Goal: Task Accomplishment & Management: Use online tool/utility

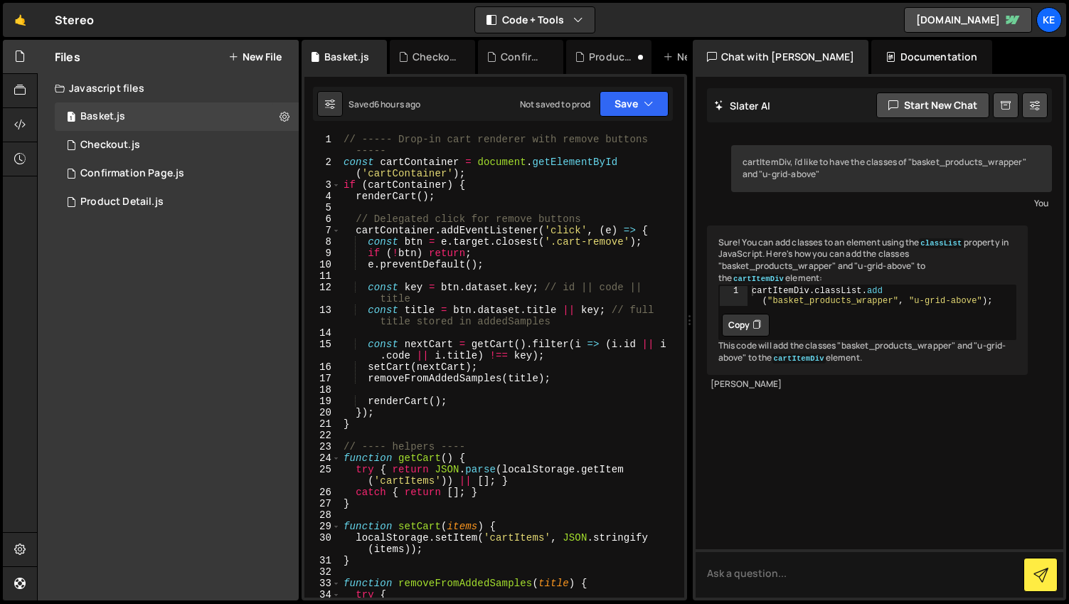
click at [151, 201] on div "Product Detail.js" at bounding box center [121, 202] width 83 height 13
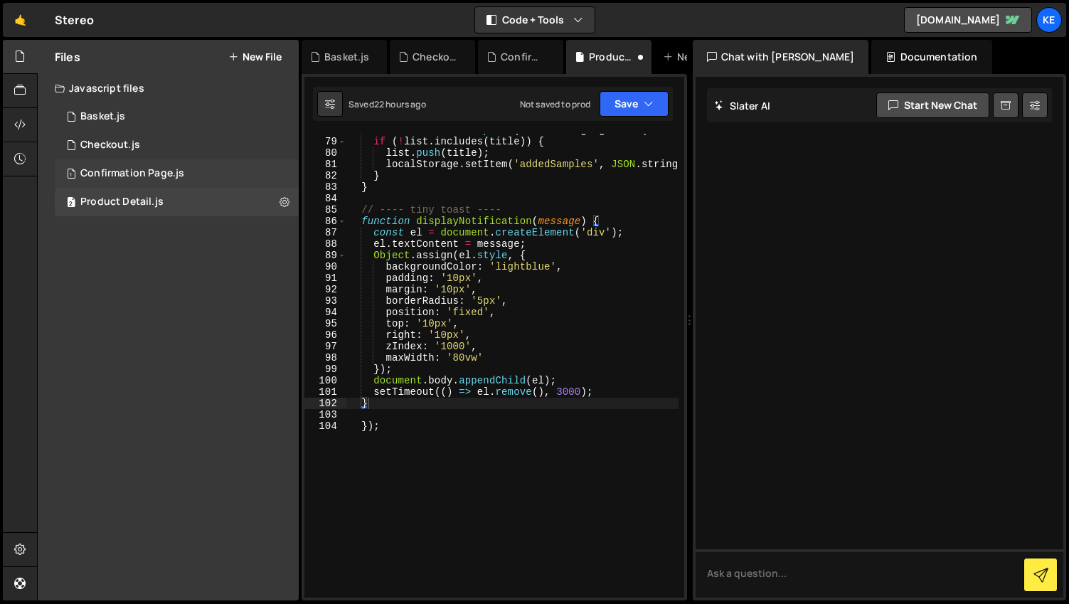
click at [131, 167] on div "Confirmation Page.js" at bounding box center [132, 173] width 104 height 13
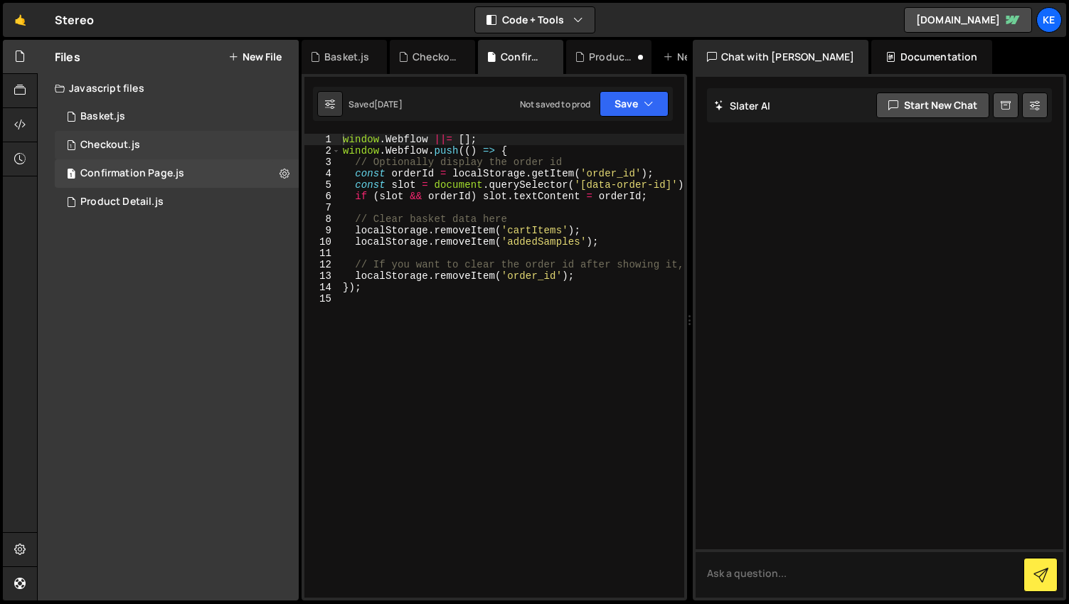
click at [108, 132] on div "1 Checkout.js 0" at bounding box center [177, 145] width 244 height 28
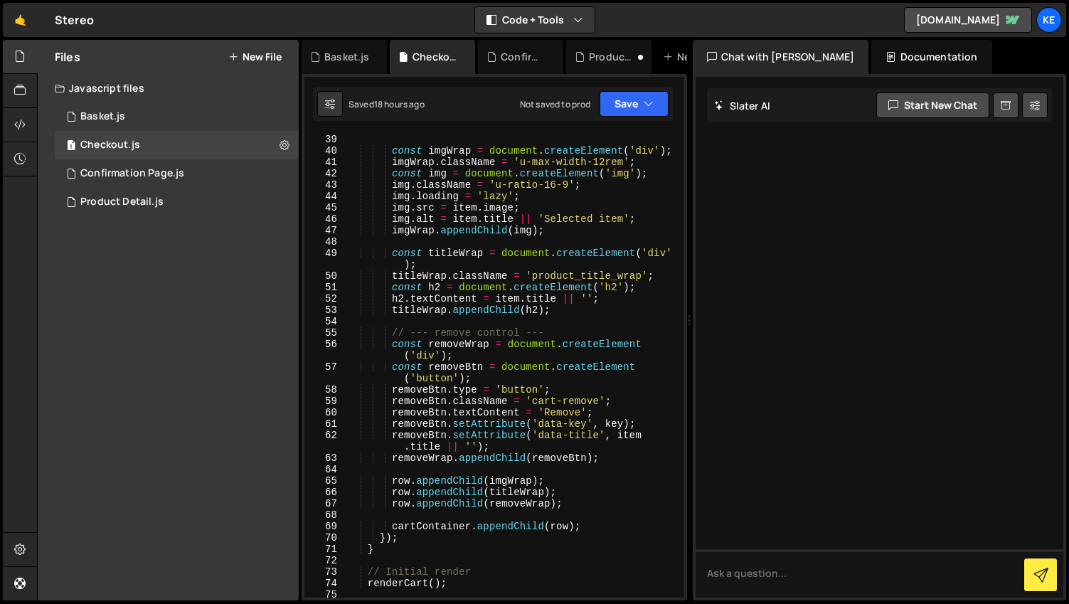
scroll to position [598, 0]
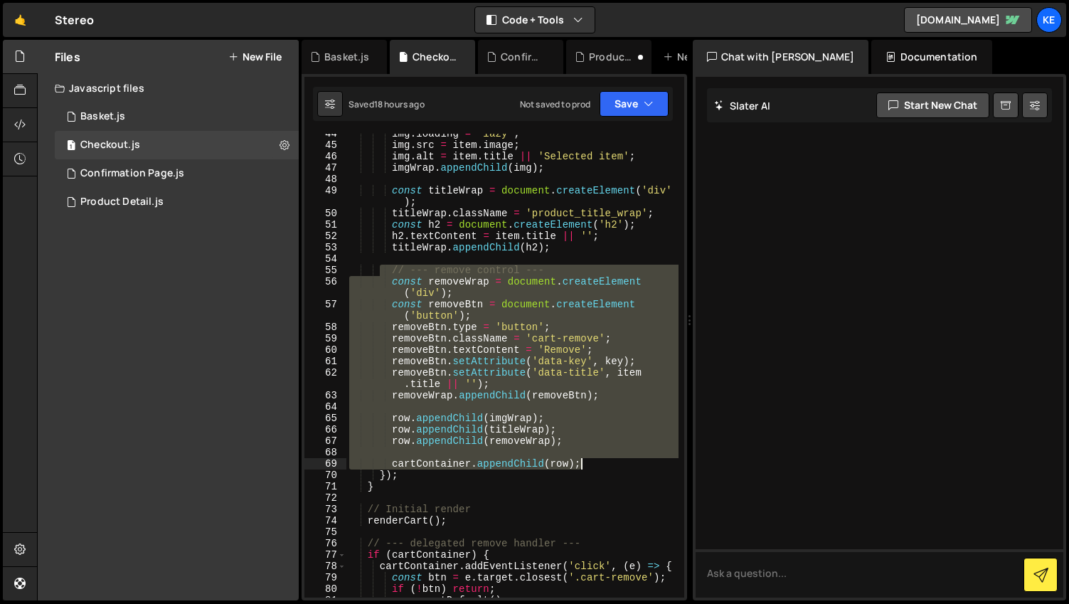
drag, startPoint x: 381, startPoint y: 271, endPoint x: 581, endPoint y: 462, distance: 275.8
click at [581, 462] on div "img . loading = 'lazy' ; img . src = item . image ; img . alt = item . title ||…" at bounding box center [512, 371] width 332 height 487
type textarea "cartContainer.appendChild(row);"
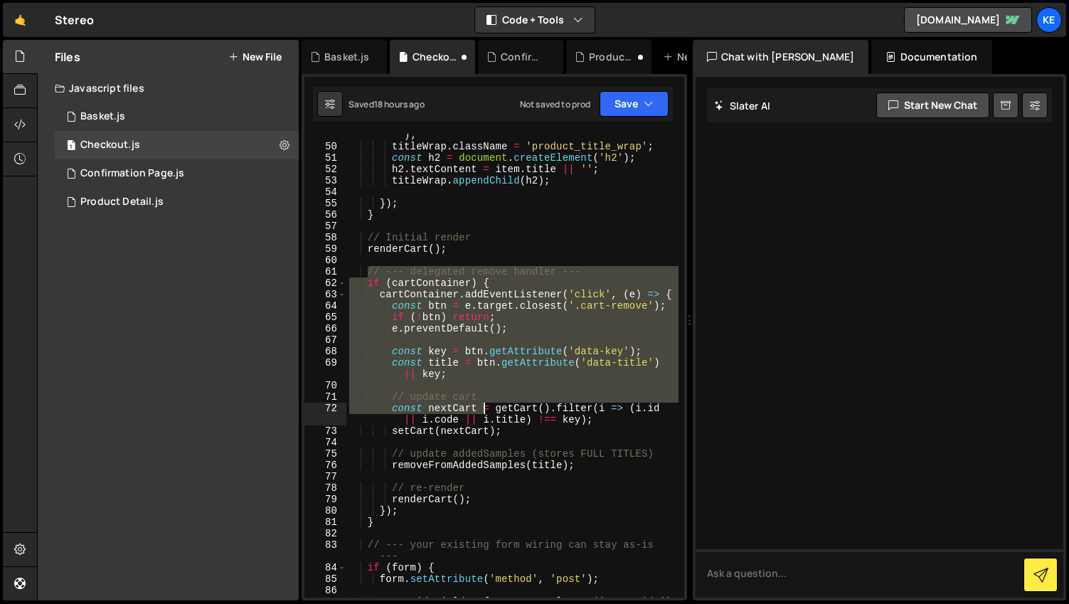
scroll to position [665, 0]
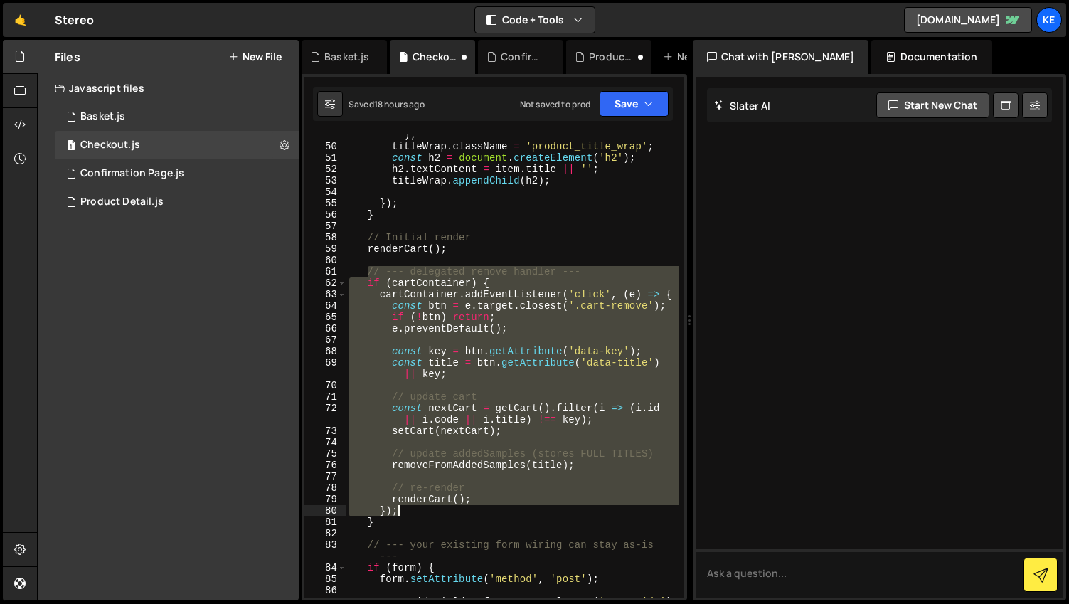
drag, startPoint x: 365, startPoint y: 338, endPoint x: 481, endPoint y: 513, distance: 210.0
click at [481, 513] on div "const titleWrap = document . createElement ( 'div' ) ; titleWrap . className = …" at bounding box center [512, 372] width 332 height 509
type textarea "renderCart(); });"
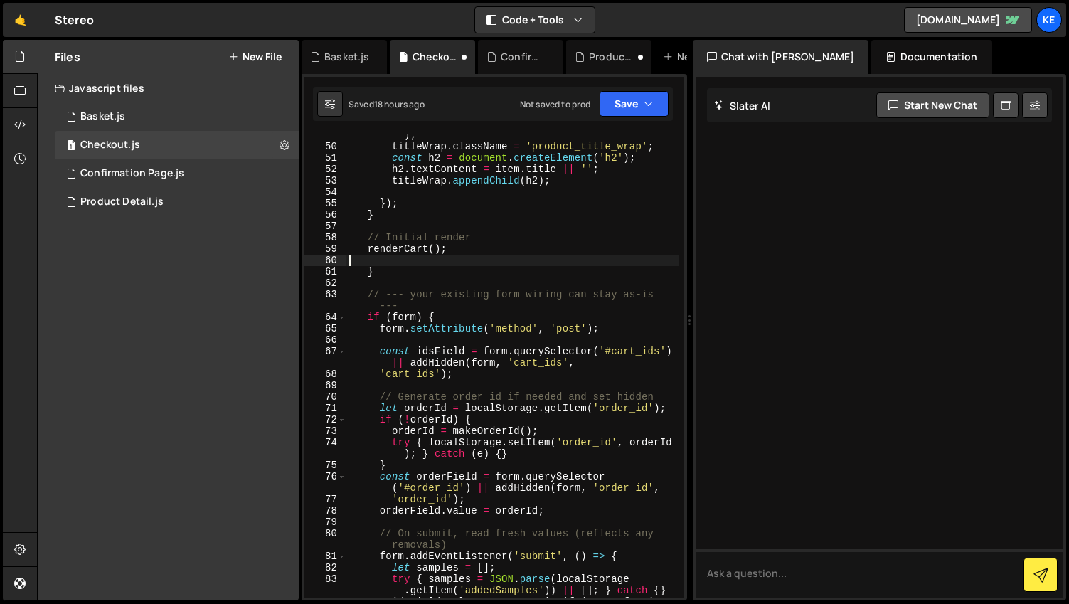
type textarea "}"
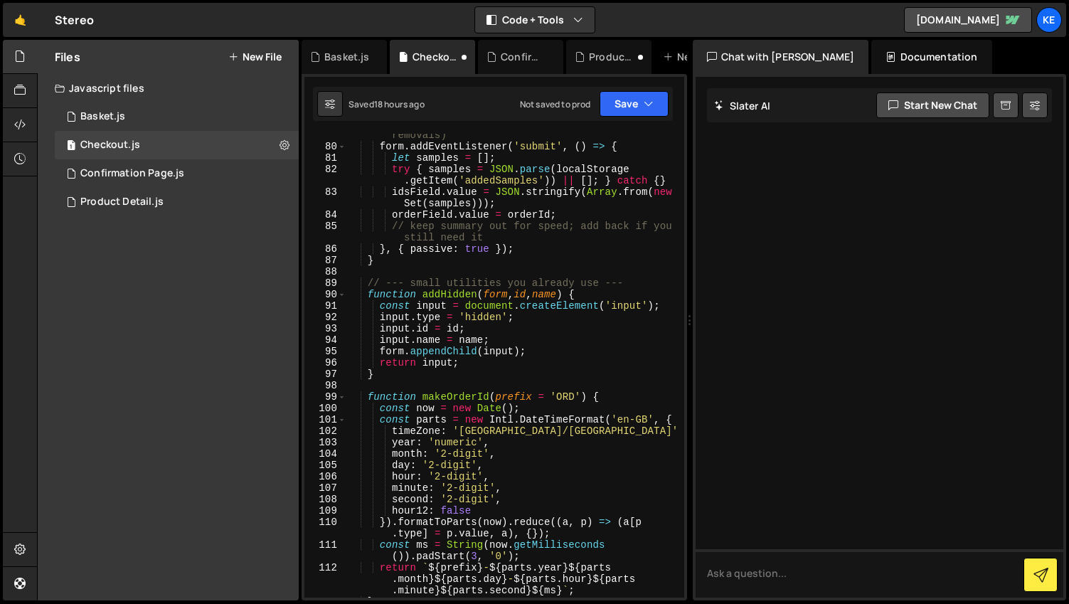
scroll to position [1138, 0]
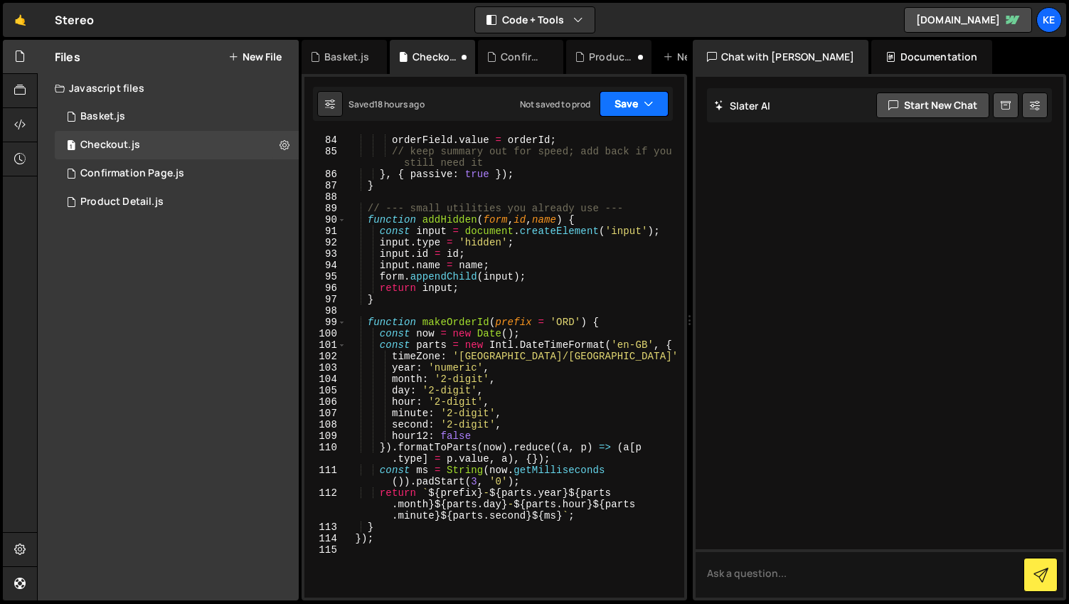
click at [629, 102] on button "Save" at bounding box center [634, 104] width 69 height 26
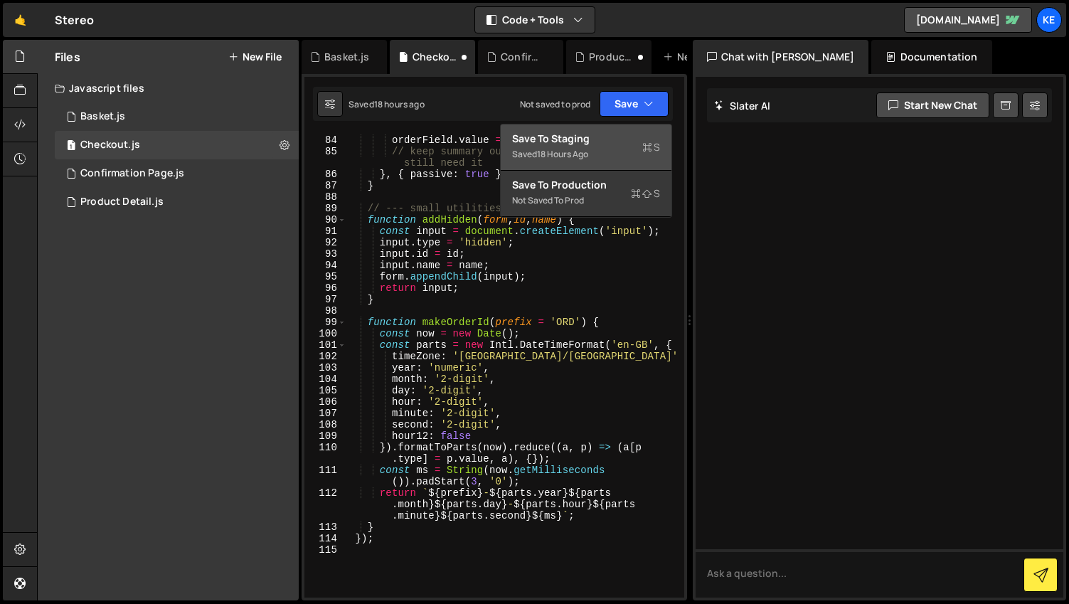
click at [601, 140] on div "Save to Staging S" at bounding box center [586, 139] width 148 height 14
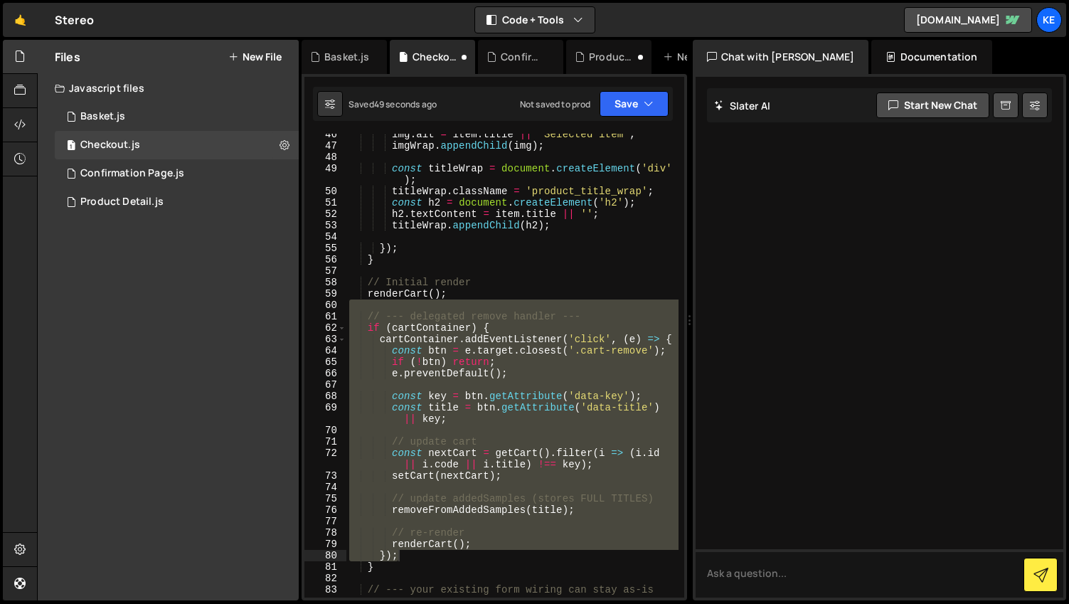
scroll to position [555, 0]
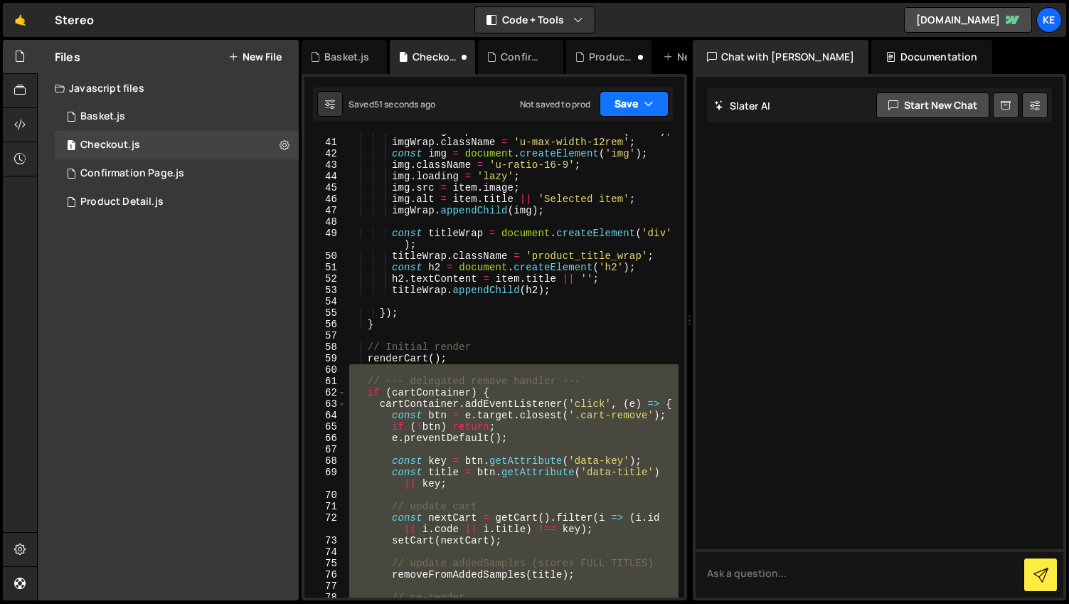
click at [626, 105] on button "Save" at bounding box center [634, 104] width 69 height 26
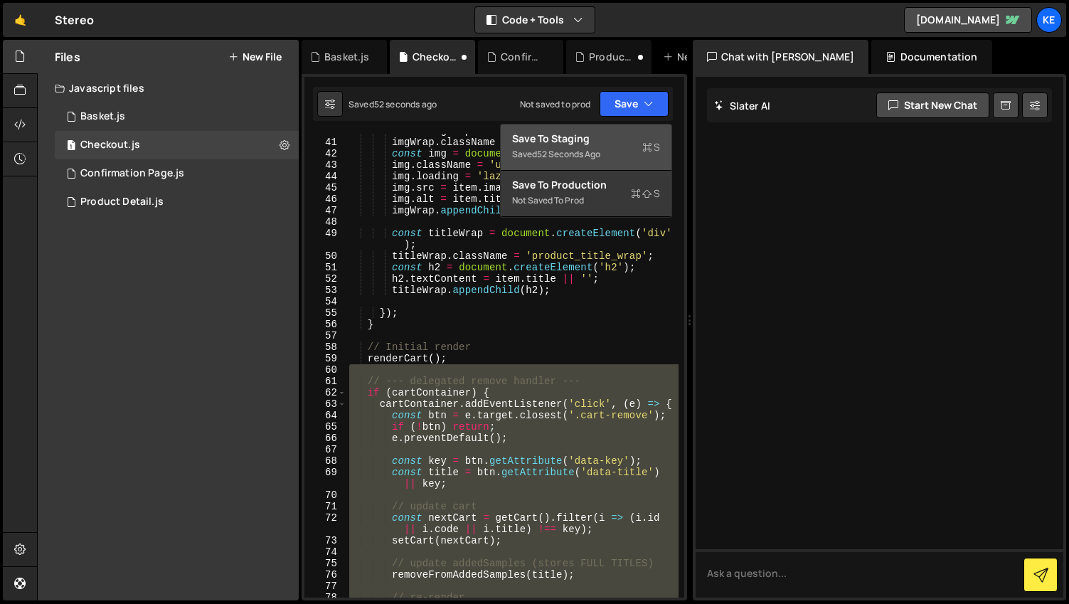
click at [603, 141] on div "Save to Staging S" at bounding box center [586, 139] width 148 height 14
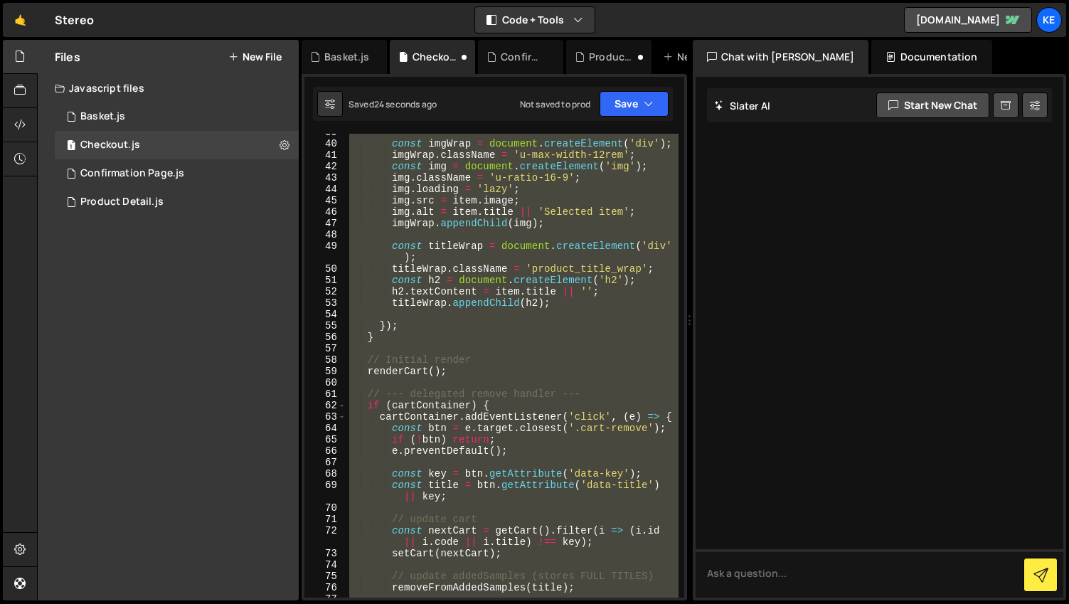
scroll to position [621, 0]
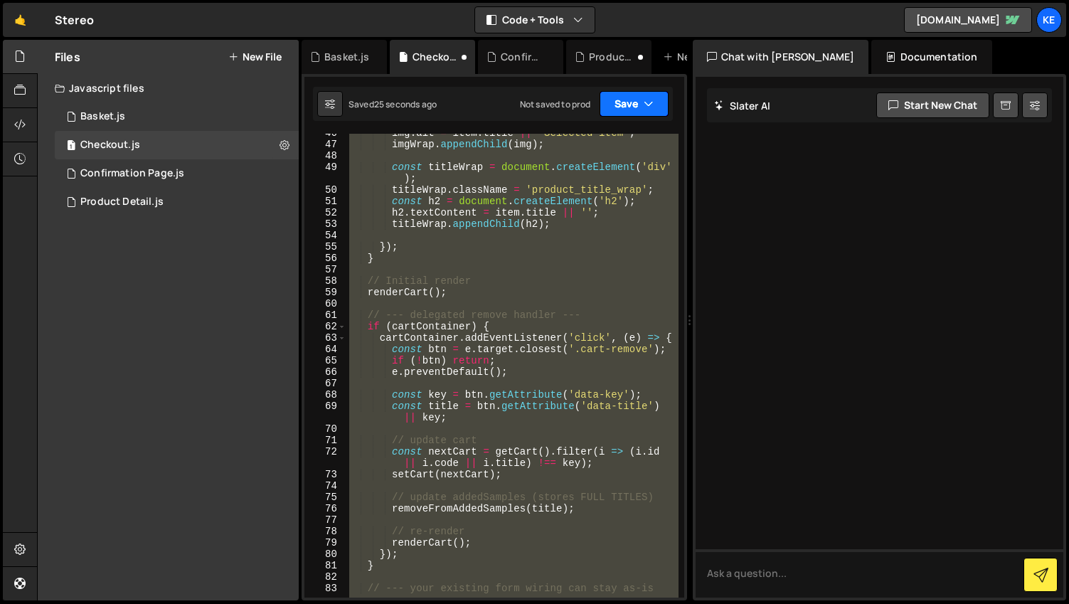
click at [623, 102] on button "Save" at bounding box center [634, 104] width 69 height 26
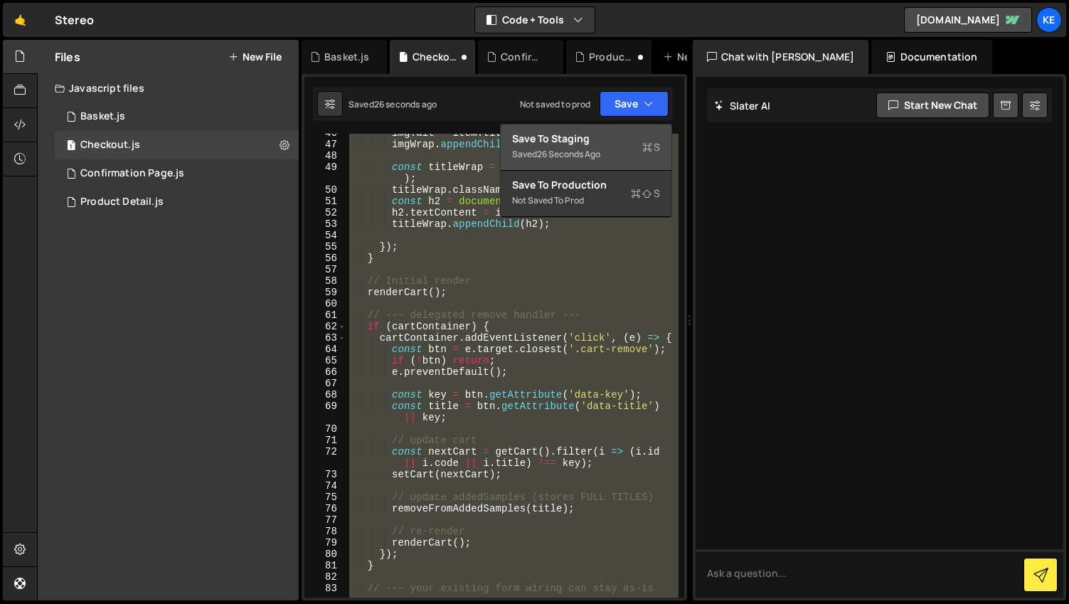
click at [613, 138] on div "Save to Staging S" at bounding box center [586, 139] width 148 height 14
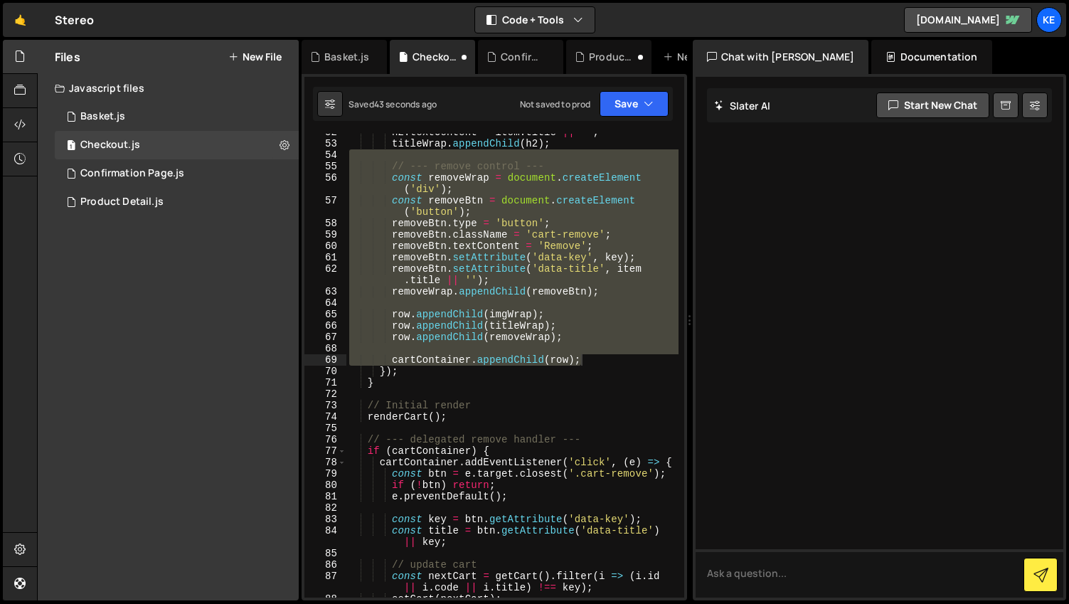
scroll to position [528, 0]
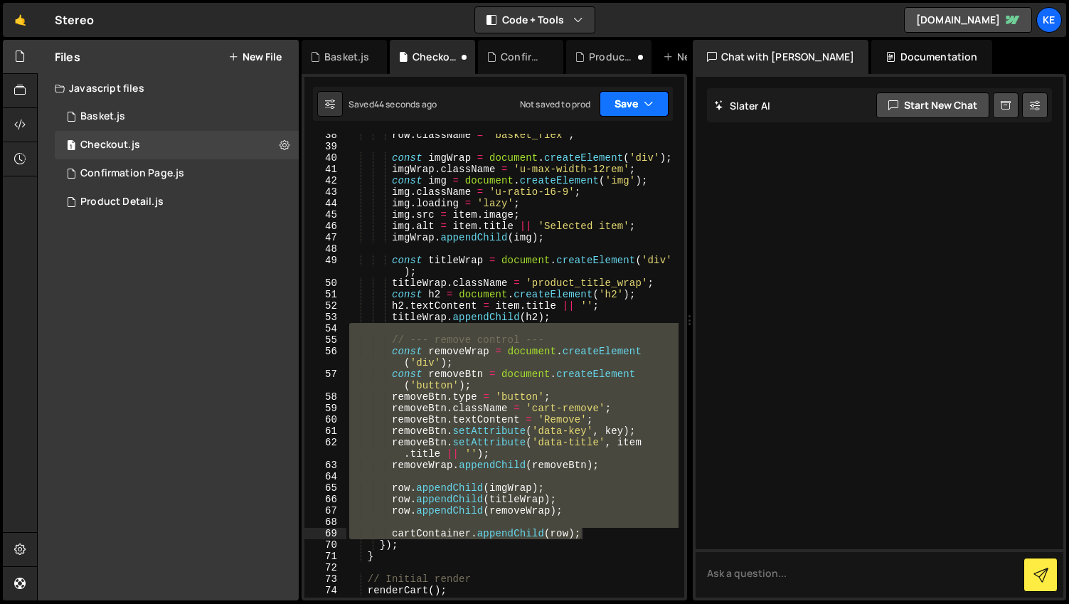
click at [621, 109] on button "Save" at bounding box center [634, 104] width 69 height 26
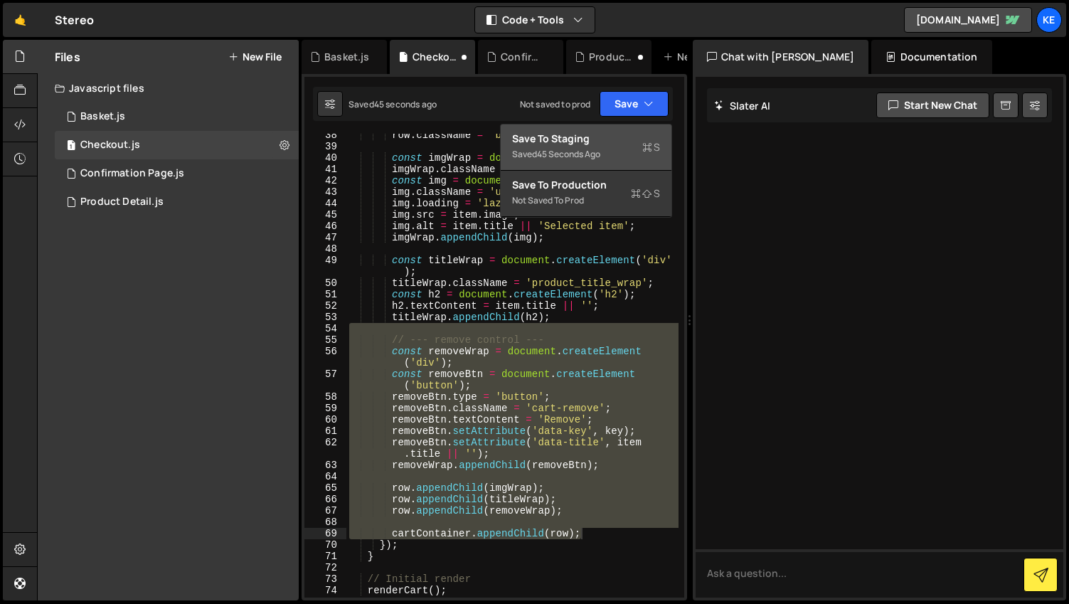
click at [577, 136] on div "Save to Staging S" at bounding box center [586, 139] width 148 height 14
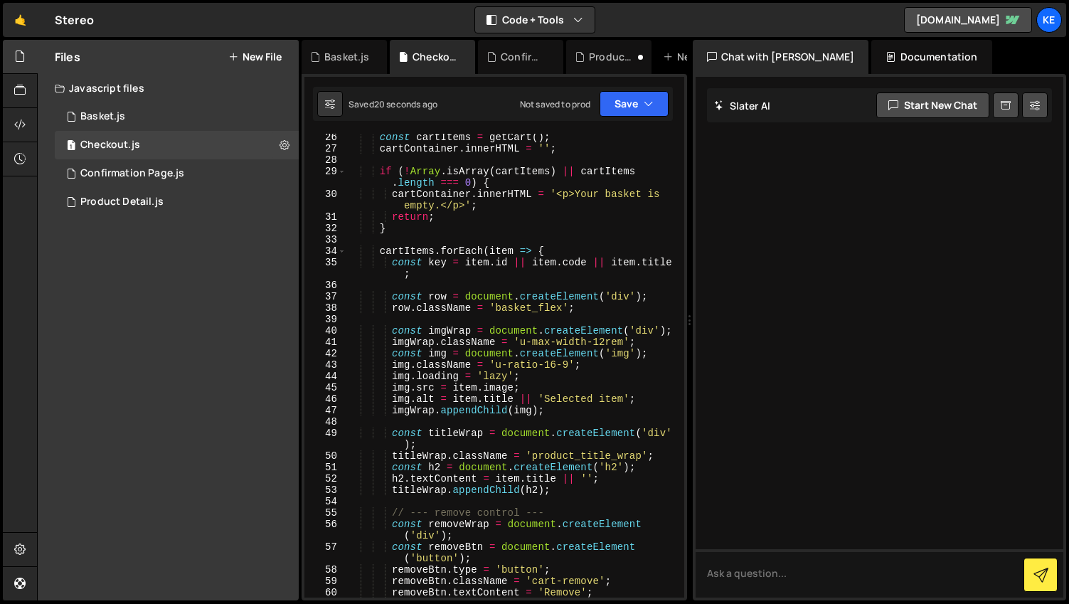
scroll to position [0, 0]
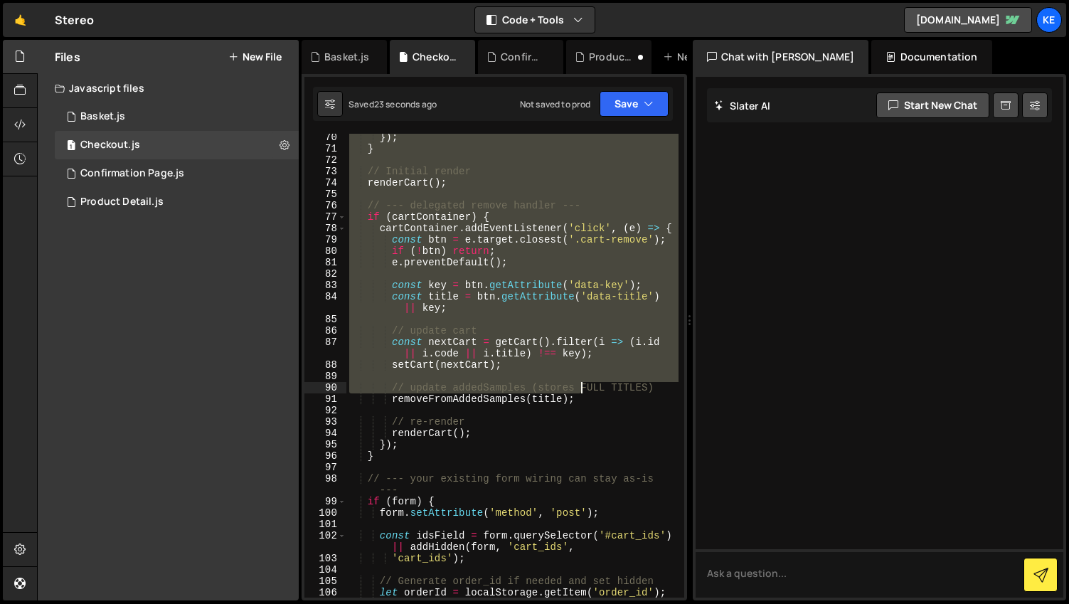
drag, startPoint x: 374, startPoint y: 147, endPoint x: 579, endPoint y: 388, distance: 316.9
click at [579, 388] on div "}) ; } // Initial render renderCart ( ) ; // --- delegated remove handler --- i…" at bounding box center [512, 375] width 332 height 487
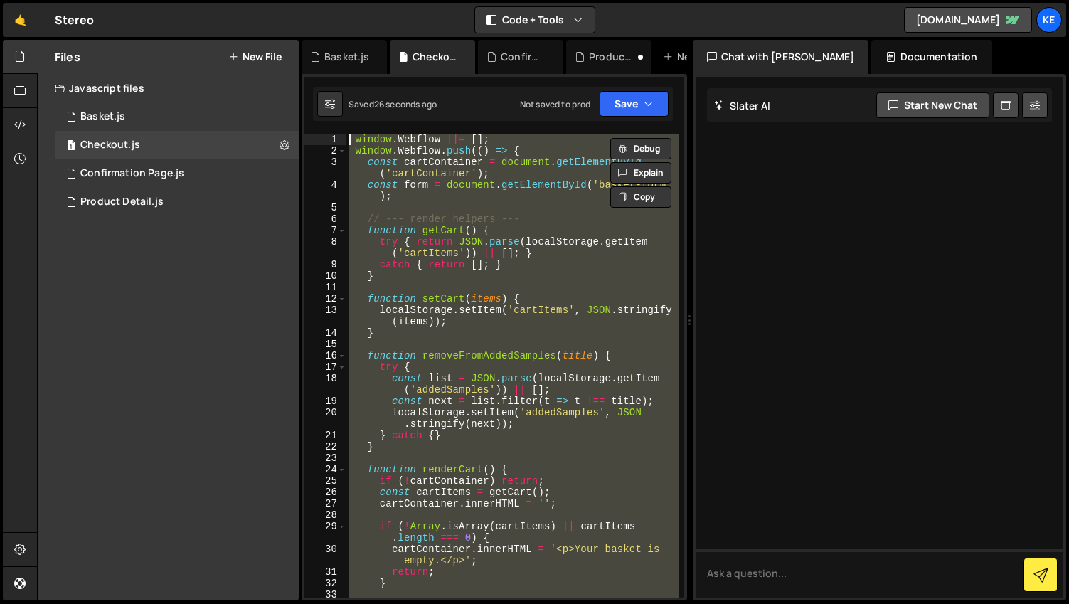
drag, startPoint x: 456, startPoint y: 377, endPoint x: 356, endPoint y: 104, distance: 290.8
click at [356, 104] on div "Debug Explain Copy Basket.js Checkout.js Confirmation Page.js Product Detail.js…" at bounding box center [495, 320] width 386 height 561
paste textarea "});"
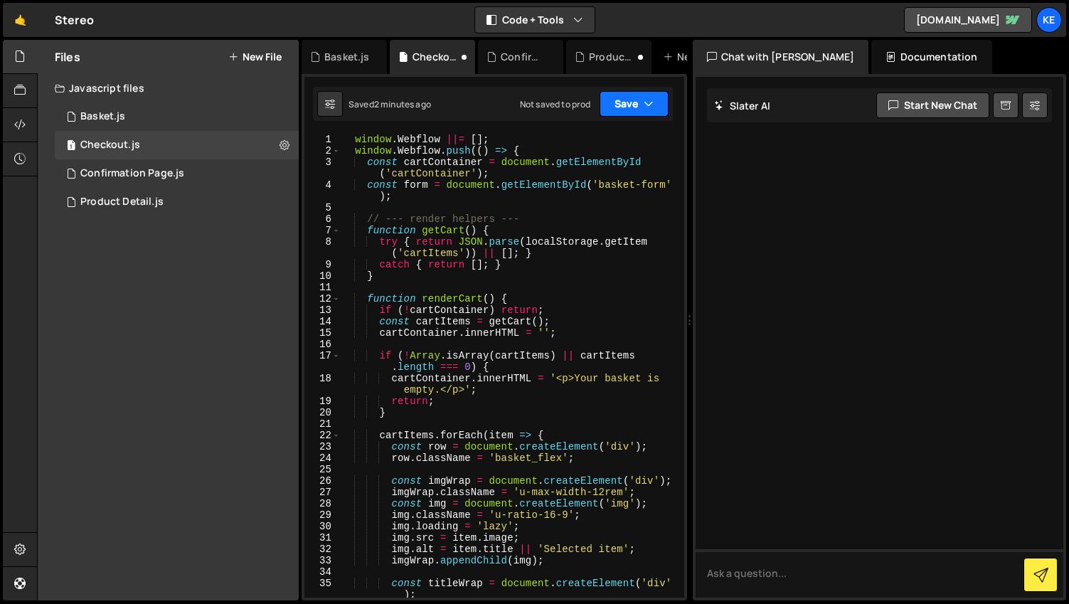
click at [623, 100] on button "Save" at bounding box center [634, 104] width 69 height 26
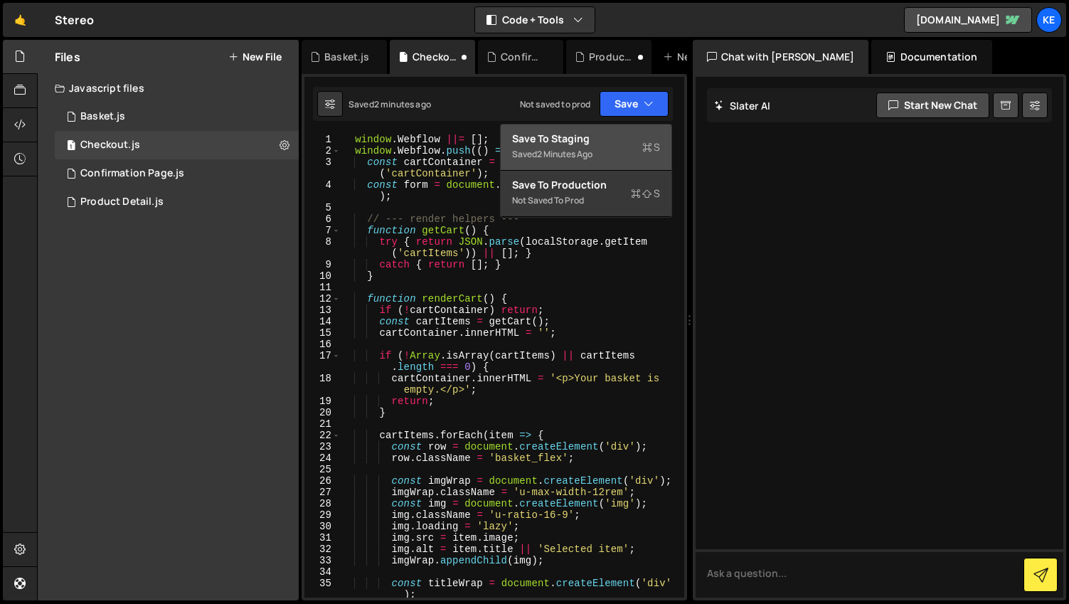
click at [612, 137] on div "Save to Staging S" at bounding box center [586, 139] width 148 height 14
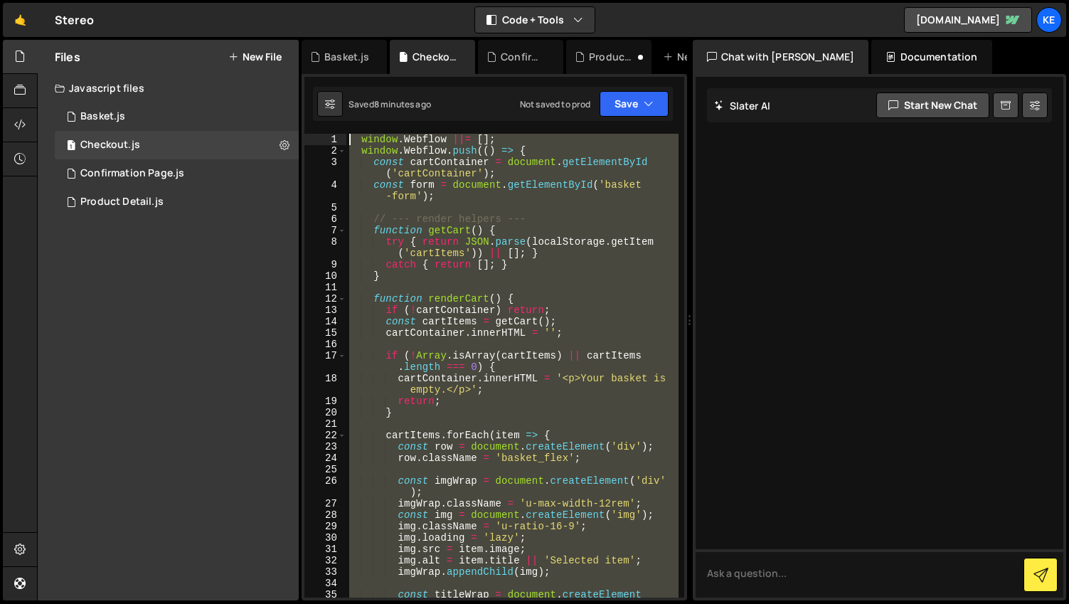
drag, startPoint x: 409, startPoint y: 509, endPoint x: 413, endPoint y: -81, distance: 589.8
click at [413, 0] on html "Projects [GEOGRAPHIC_DATA] Blog Ke Projects Your Teams Account Upgrade Logout" at bounding box center [534, 302] width 1069 height 604
paste textarea "});"
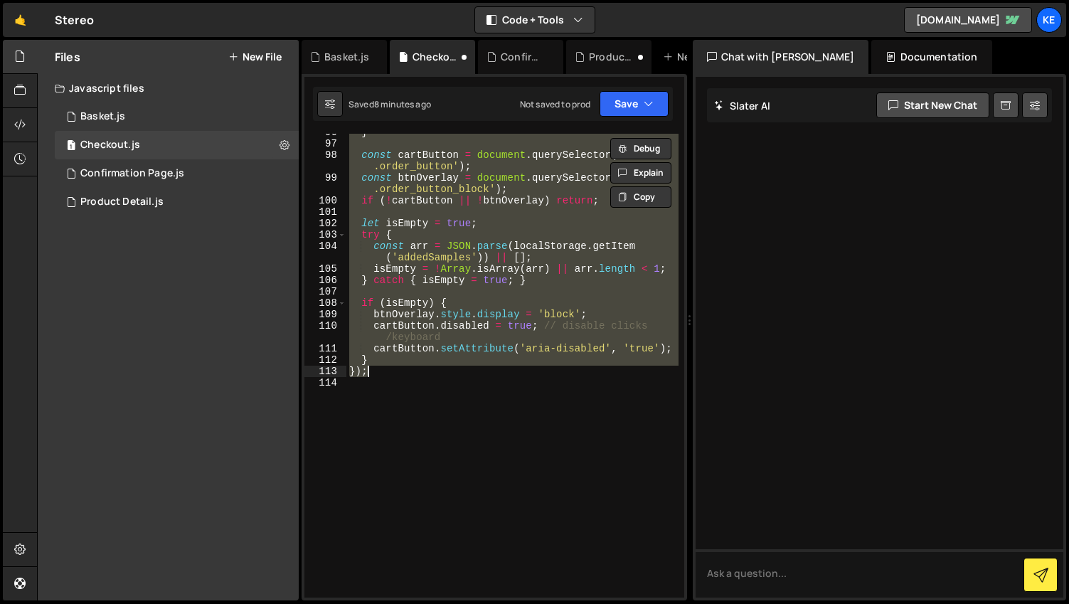
scroll to position [1362, 0]
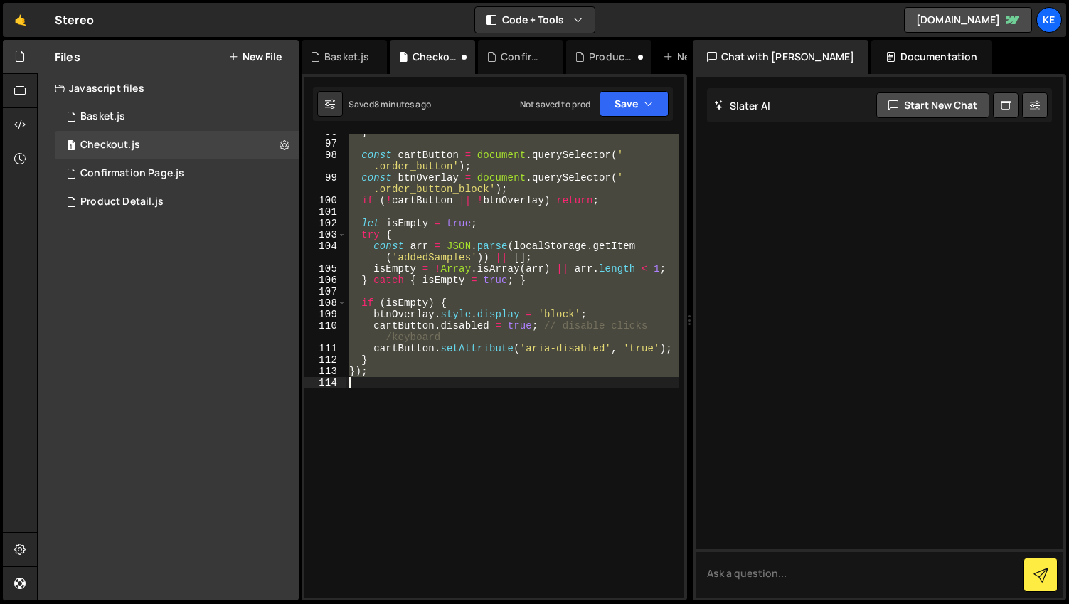
type textarea "if (!cartButton || !btnOoverlay) return;"
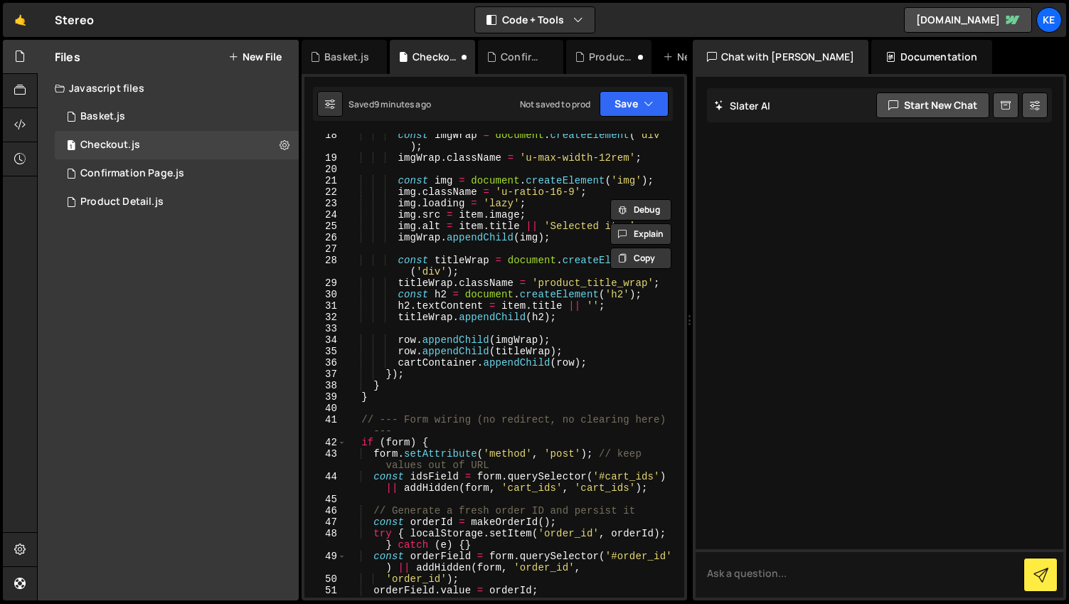
scroll to position [427, 0]
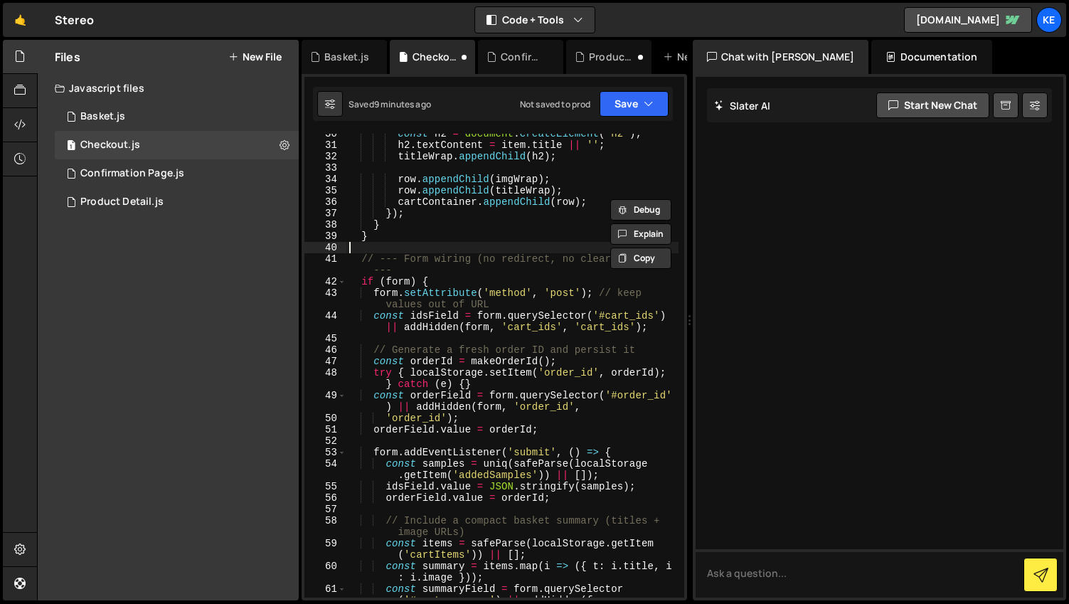
click at [515, 243] on div "const h2 = document . createElement ( 'h2' ) ; h2 . textContent = item . title …" at bounding box center [512, 377] width 332 height 498
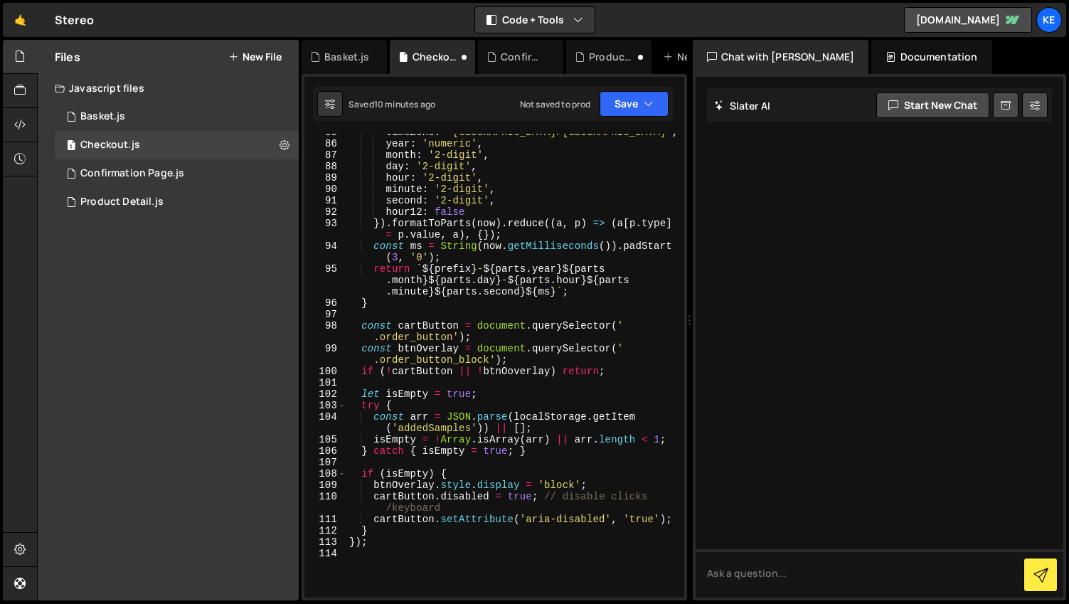
scroll to position [1273, 0]
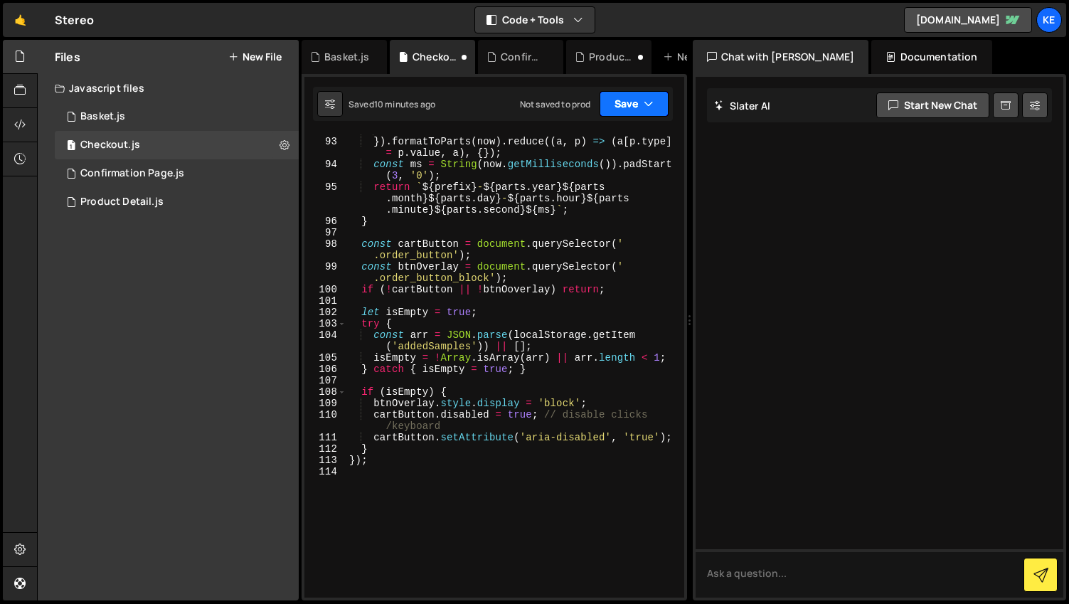
click at [630, 98] on button "Save" at bounding box center [634, 104] width 69 height 26
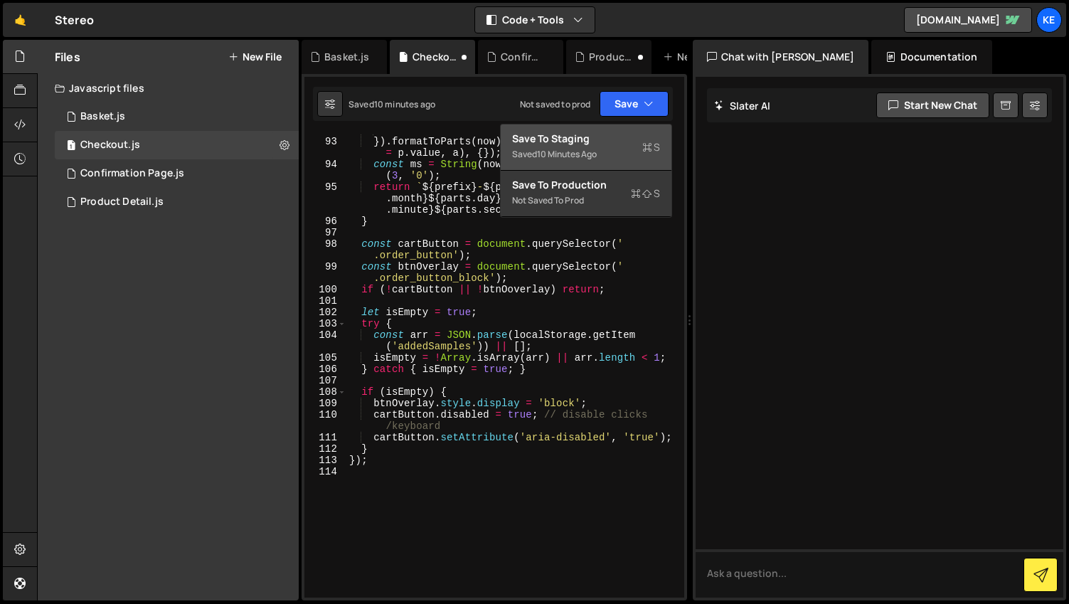
click at [586, 139] on div "Save to Staging S" at bounding box center [586, 139] width 148 height 14
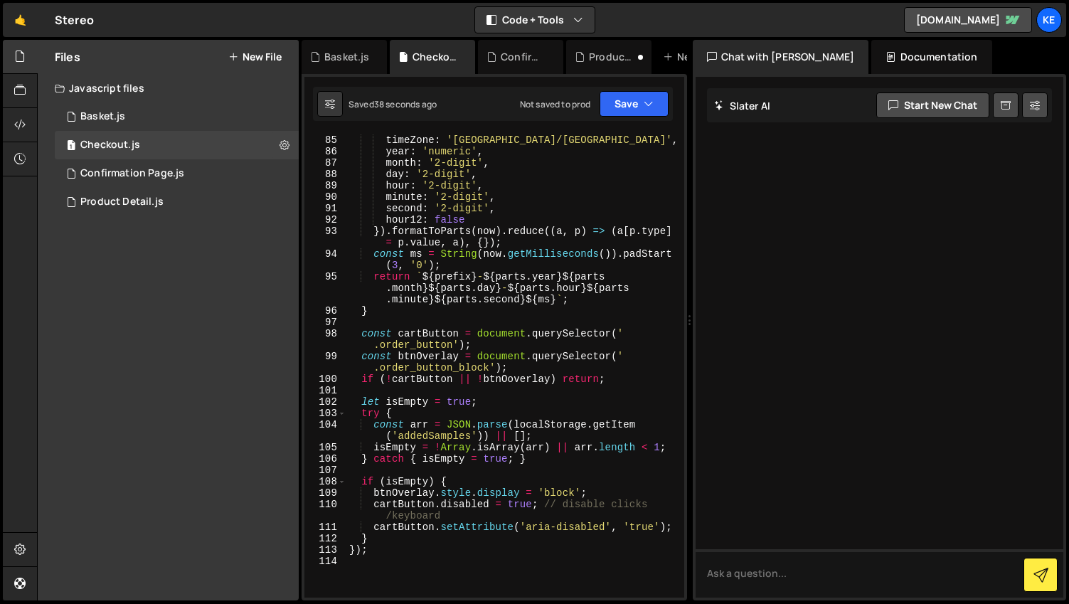
scroll to position [1183, 0]
click at [515, 381] on div "const parts = new Intl . DateTimeFormat ( 'en-GB' , { timeZone : '[GEOGRAPHIC_D…" at bounding box center [512, 366] width 332 height 487
type textarea "if (!cartButton || !btnOverlay) return;"
click at [624, 108] on button "Save" at bounding box center [634, 104] width 69 height 26
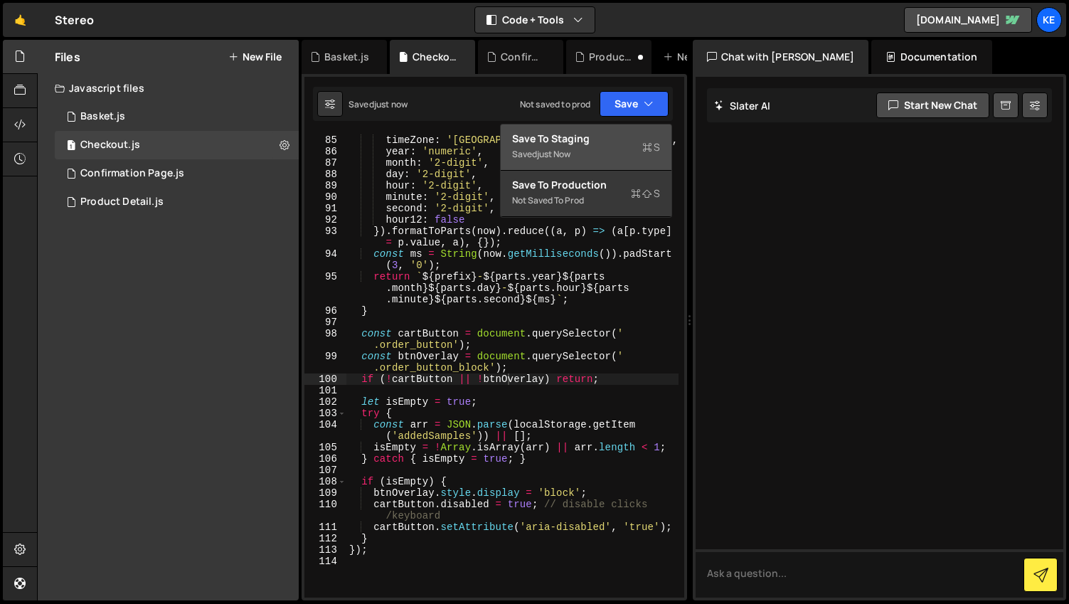
click at [620, 138] on div "Save to Staging S" at bounding box center [586, 139] width 148 height 14
